Goal: Task Accomplishment & Management: Use online tool/utility

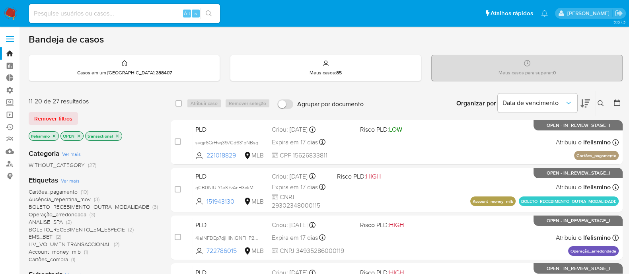
click at [10, 39] on span at bounding box center [10, 39] width 8 height 1
click at [0, 0] on input "checkbox" at bounding box center [0, 0] width 0 height 0
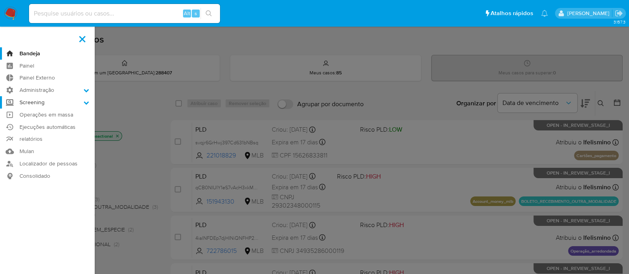
click at [87, 103] on icon at bounding box center [86, 102] width 5 height 3
click at [0, 0] on input "Screening" at bounding box center [0, 0] width 0 height 0
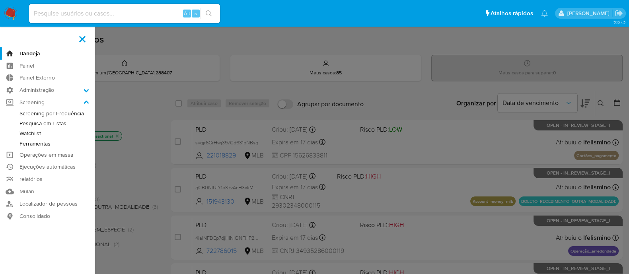
click at [33, 134] on link "Watchlist" at bounding box center [47, 133] width 95 height 10
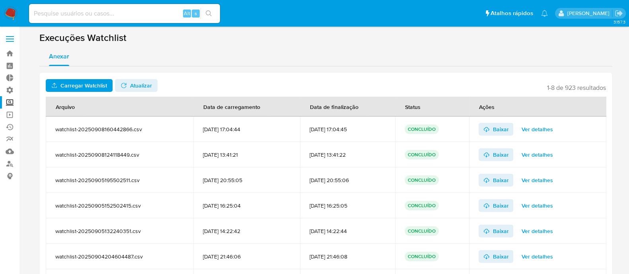
click at [93, 82] on span "Carregar Watchlist" at bounding box center [83, 85] width 47 height 13
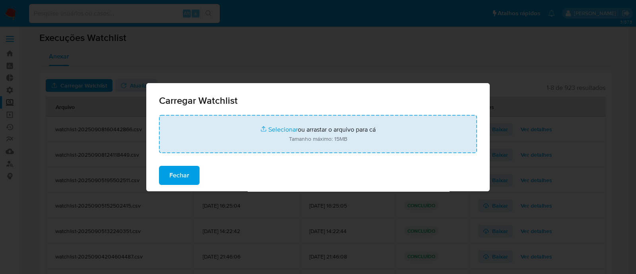
click at [282, 130] on input "file" at bounding box center [318, 134] width 318 height 38
type input "C:\fakepath\Watchlist10002.csv"
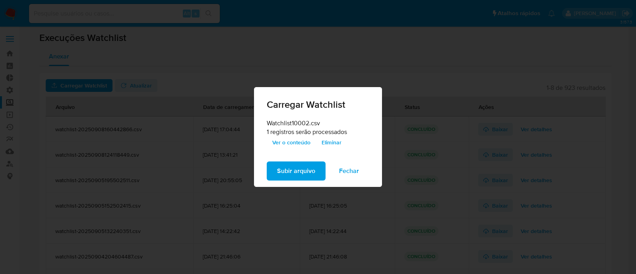
click at [291, 141] on span "Ver o conteúdo" at bounding box center [291, 142] width 38 height 11
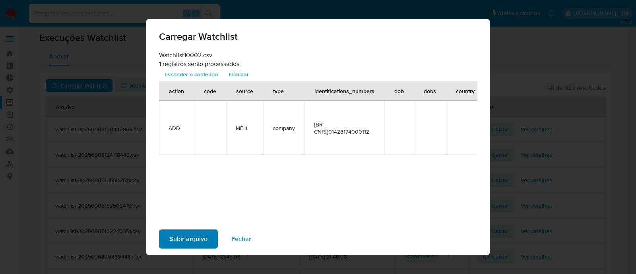
click at [187, 238] on span "Subir arquivo" at bounding box center [188, 239] width 38 height 18
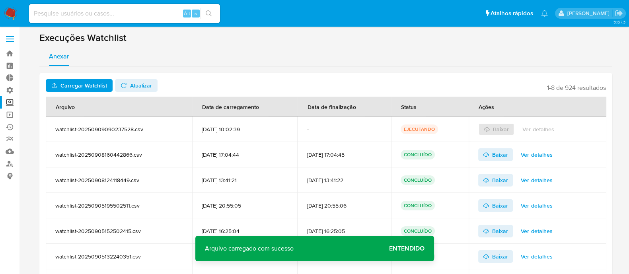
click at [135, 83] on span "Atualizar" at bounding box center [141, 85] width 22 height 13
